Goal: Contribute content: Contribute content

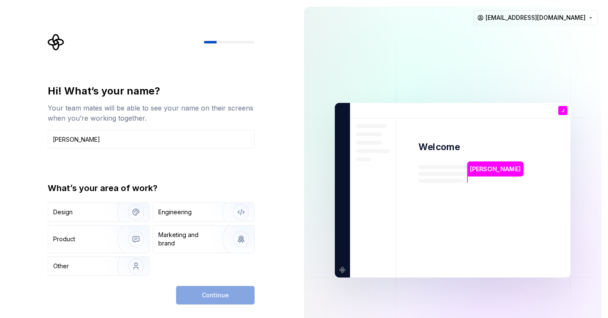
type input "[PERSON_NAME]"
click at [31, 170] on div "Hi! What’s your name? Your team mates will be able to see your name on their sc…" at bounding box center [148, 190] width 297 height 381
click at [65, 213] on div "Design" at bounding box center [62, 212] width 19 height 8
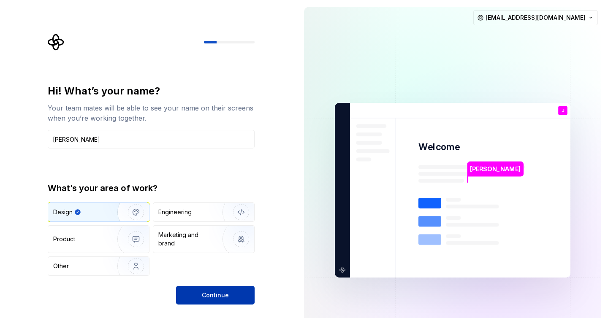
click at [221, 296] on span "Continue" at bounding box center [215, 295] width 27 height 8
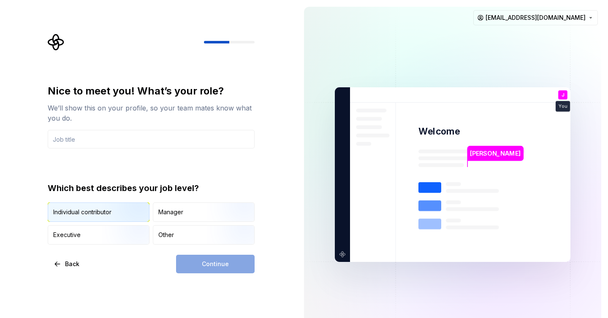
click at [122, 212] on img "button" at bounding box center [129, 223] width 54 height 57
drag, startPoint x: 197, startPoint y: 263, endPoint x: 225, endPoint y: 260, distance: 27.6
click at [197, 263] on div "Continue" at bounding box center [215, 264] width 79 height 19
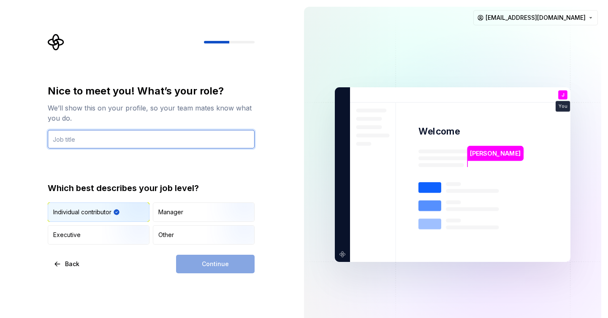
click at [106, 138] on input "text" at bounding box center [151, 139] width 207 height 19
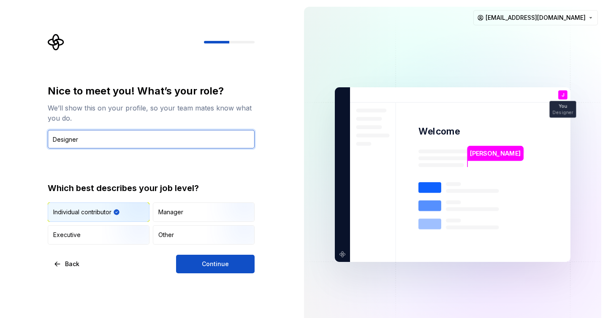
click at [54, 140] on input "Designer" at bounding box center [151, 139] width 207 height 19
type input "UI/UX Designer"
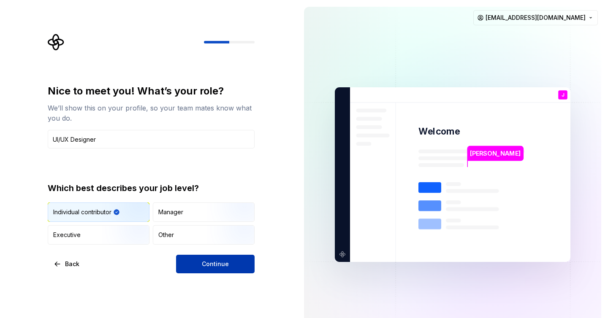
click at [199, 260] on button "Continue" at bounding box center [215, 264] width 79 height 19
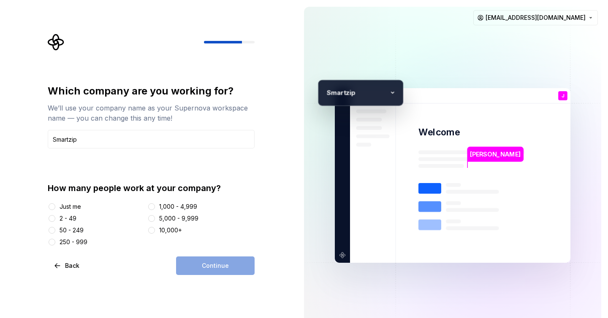
type input "Smartzip"
click at [73, 213] on div "Just me 2 - 49 50 - 249 250 - 999 1,000 - 4,999 5,000 - 9,999 10,000+" at bounding box center [151, 225] width 207 height 44
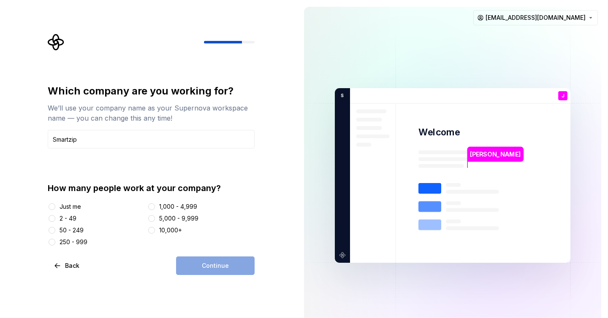
click at [75, 216] on div "2 - 49" at bounding box center [68, 218] width 17 height 8
click at [55, 216] on button "2 - 49" at bounding box center [52, 218] width 7 height 7
click at [205, 264] on span "Continue" at bounding box center [215, 266] width 27 height 8
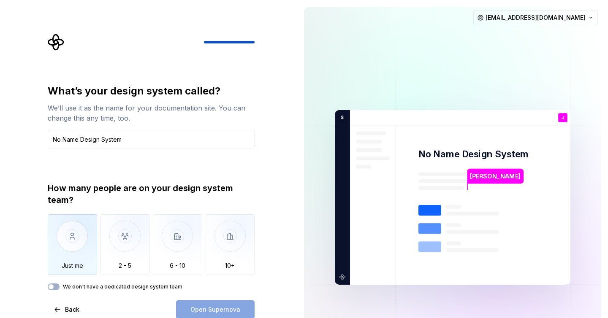
type input "No Name Design System"
click at [74, 234] on img "button" at bounding box center [72, 242] width 49 height 57
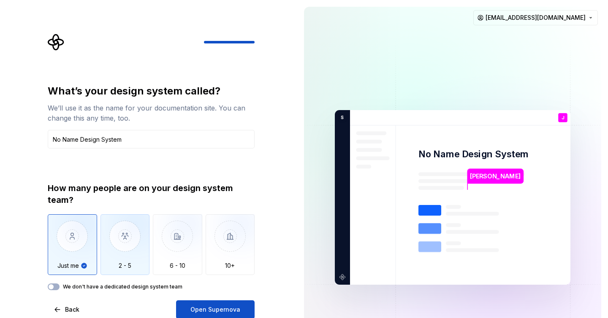
click at [120, 248] on img "button" at bounding box center [124, 242] width 49 height 57
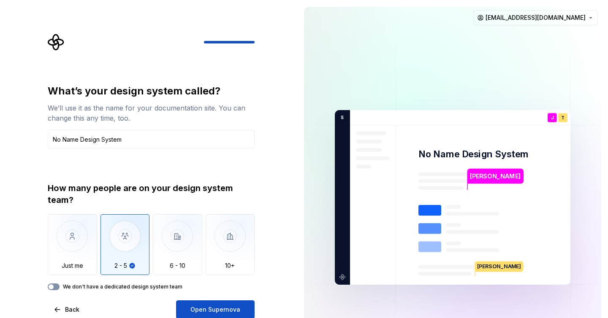
click at [54, 286] on button "We don't have a dedicated design system team" at bounding box center [54, 287] width 12 height 7
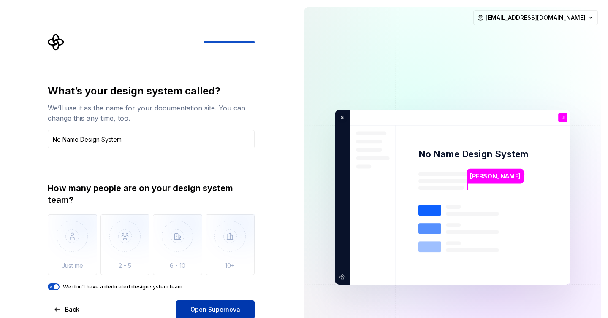
click at [215, 309] on span "Open Supernova" at bounding box center [215, 310] width 50 height 8
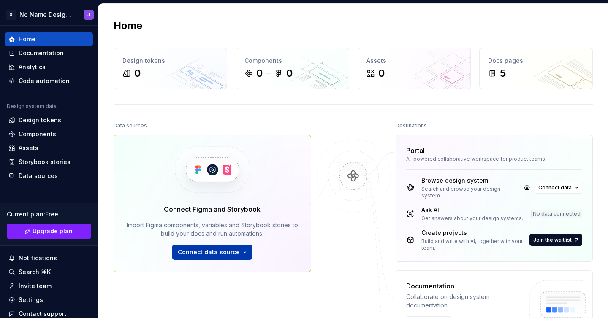
click at [198, 252] on span "Connect data source" at bounding box center [209, 252] width 62 height 8
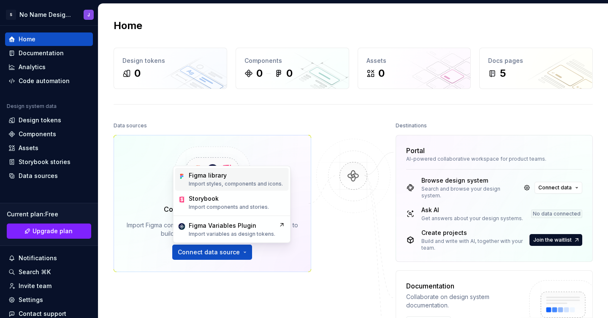
click at [217, 178] on div "Figma library" at bounding box center [208, 175] width 38 height 8
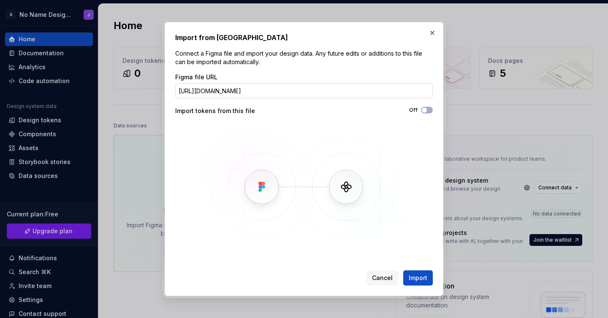
scroll to position [0, 153]
type input "[URL][DOMAIN_NAME]"
click at [423, 279] on span "Import" at bounding box center [418, 278] width 19 height 8
click at [434, 32] on button "button" at bounding box center [432, 33] width 12 height 12
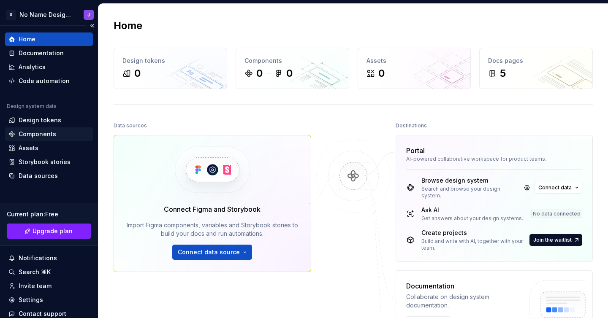
click at [24, 134] on div "Components" at bounding box center [38, 134] width 38 height 8
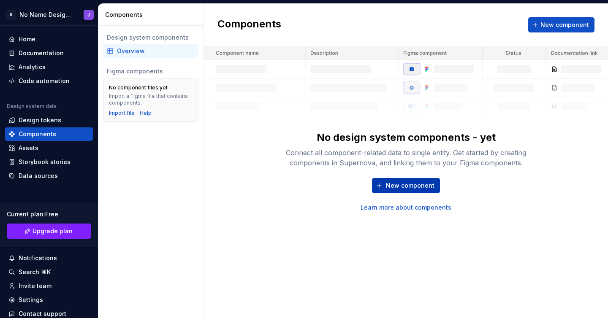
click at [395, 185] on span "New component" at bounding box center [410, 186] width 49 height 8
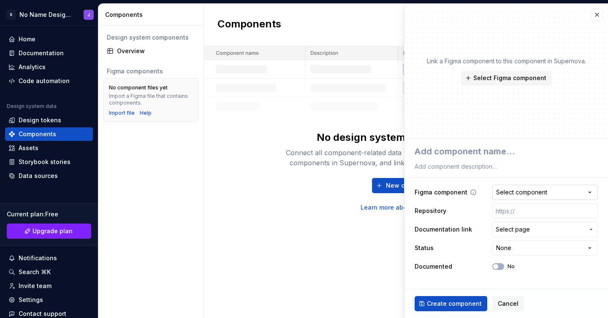
click at [530, 192] on div "Select component" at bounding box center [521, 192] width 51 height 8
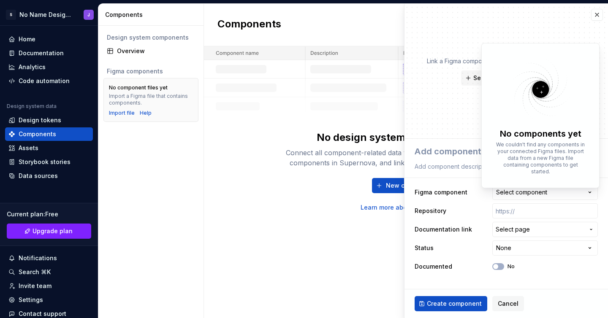
click at [526, 212] on html "**********" at bounding box center [304, 159] width 608 height 318
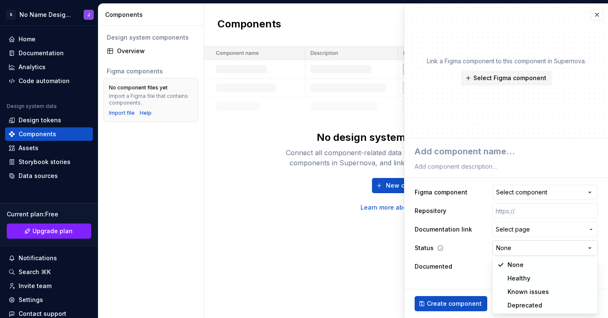
click at [520, 249] on html "**********" at bounding box center [304, 159] width 608 height 318
click at [461, 280] on html "**********" at bounding box center [304, 159] width 608 height 318
type textarea "*"
